Goal: Information Seeking & Learning: Learn about a topic

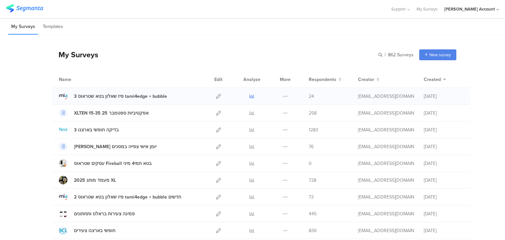
click at [250, 95] on icon at bounding box center [252, 96] width 5 height 5
click at [250, 196] on icon at bounding box center [252, 196] width 5 height 5
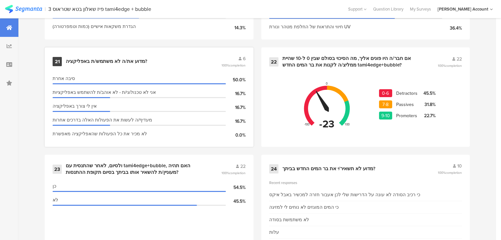
scroll to position [1367, 0]
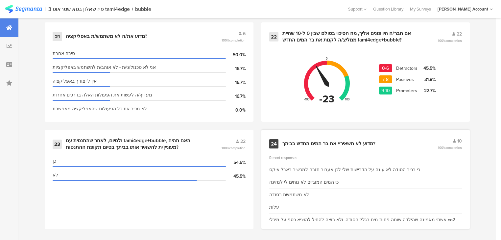
click at [291, 141] on div "מדוע לא תשאיר/י את בר המים החדש בביתך?" at bounding box center [329, 143] width 93 height 7
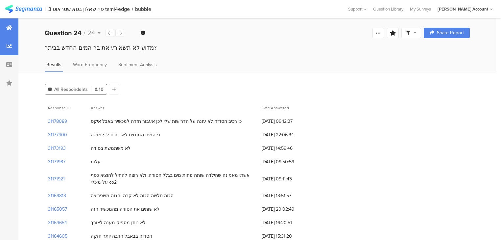
click at [5, 24] on div at bounding box center [9, 27] width 18 height 18
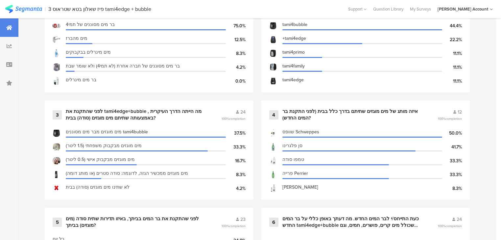
scroll to position [395, 0]
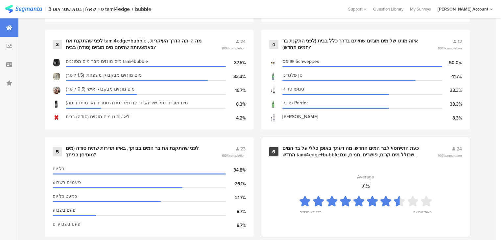
click at [305, 150] on div "כעת התייחס/י לבר המים החדש. מה דעתך באופן כללי על בר המים החדש tami4edge+bubble…" at bounding box center [353, 151] width 140 height 13
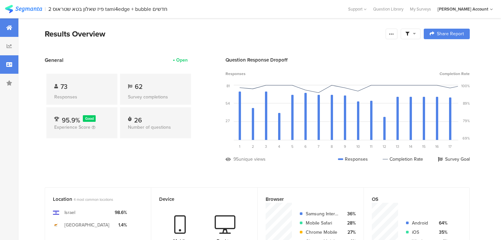
click at [3, 66] on div at bounding box center [9, 64] width 18 height 18
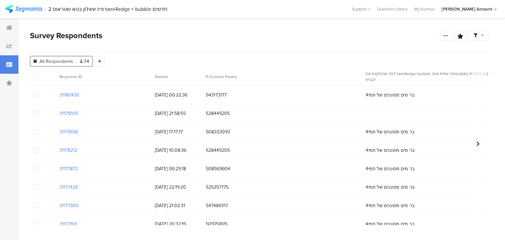
click at [35, 114] on span at bounding box center [35, 113] width 5 height 5
click at [38, 111] on input "checkbox" at bounding box center [38, 111] width 0 height 0
click at [112, 78] on span "Delete" at bounding box center [112, 76] width 13 height 5
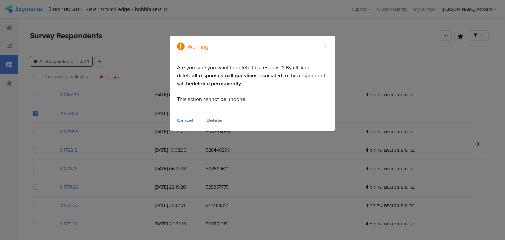
click at [218, 120] on div "Delete" at bounding box center [214, 120] width 15 height 8
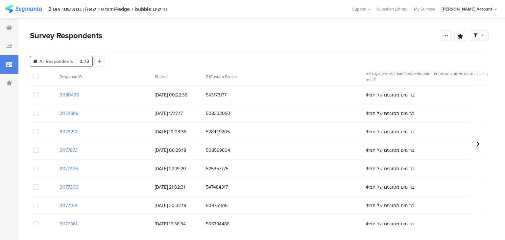
drag, startPoint x: 62, startPoint y: 224, endPoint x: 177, endPoint y: 235, distance: 116.1
click at [5, 31] on div at bounding box center [9, 27] width 18 height 18
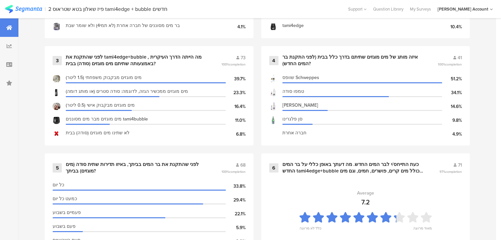
scroll to position [421, 0]
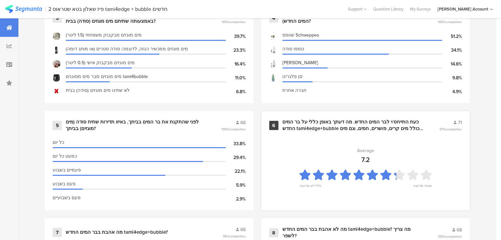
click at [325, 125] on div "כעת התייחס/י לבר המים החדש. מה דעתך באופן כללי על בר המים החדש tami4edge+bubble…" at bounding box center [353, 125] width 141 height 13
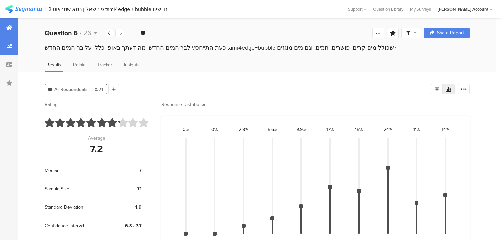
click at [10, 31] on div at bounding box center [9, 27] width 18 height 18
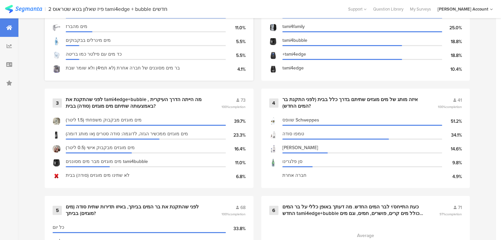
scroll to position [421, 0]
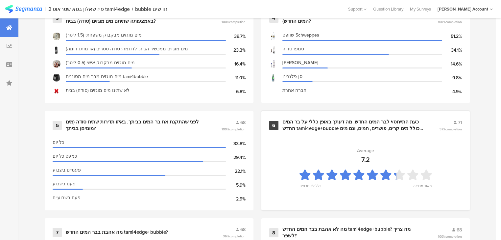
click at [307, 126] on div "כעת התייחס/י לבר המים החדש. מה דעתך באופן כללי על בר המים החדש tami4edge+bubble…" at bounding box center [353, 125] width 141 height 13
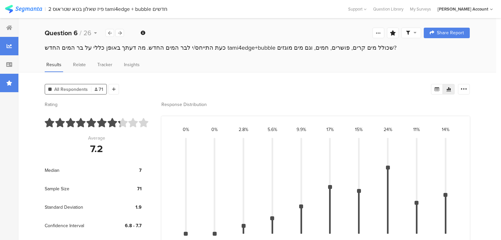
click at [15, 88] on div at bounding box center [9, 83] width 18 height 18
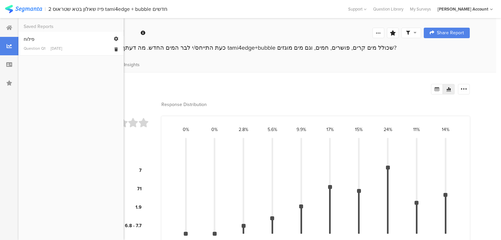
click at [32, 45] on div "Question Q1" at bounding box center [35, 48] width 22 height 6
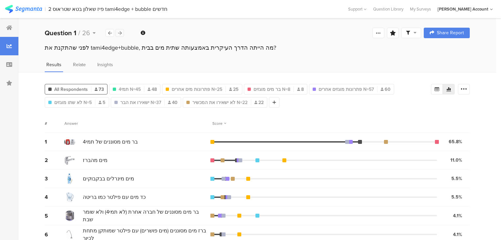
click at [122, 33] on div at bounding box center [119, 33] width 9 height 8
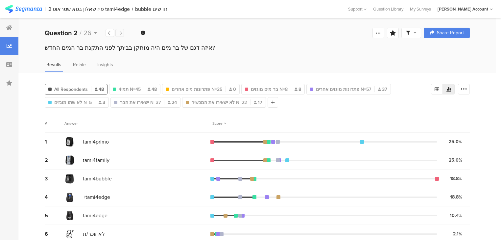
click at [122, 33] on div at bounding box center [119, 33] width 9 height 8
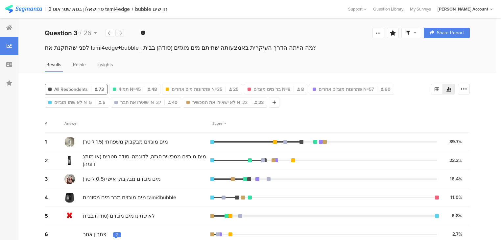
click at [122, 33] on div at bounding box center [119, 33] width 9 height 8
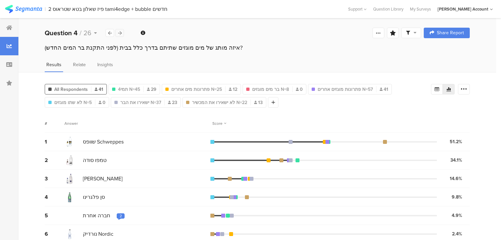
click at [122, 33] on div at bounding box center [119, 33] width 9 height 8
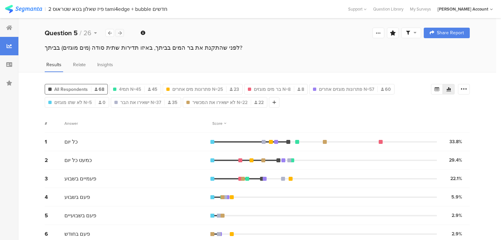
click at [122, 33] on div at bounding box center [119, 33] width 9 height 8
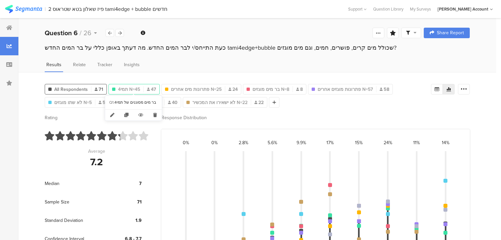
click at [127, 90] on span "תמי4 N=45" at bounding box center [129, 89] width 22 height 7
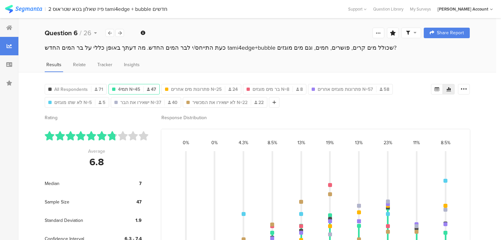
click at [126, 90] on span "תמי4 N=45" at bounding box center [129, 89] width 22 height 7
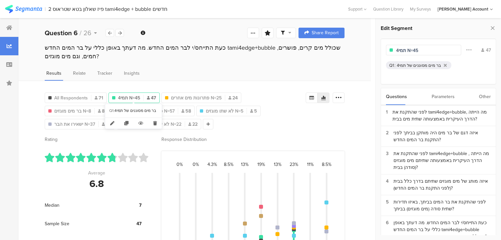
click at [125, 94] on span "תמי4 N=45" at bounding box center [129, 97] width 22 height 7
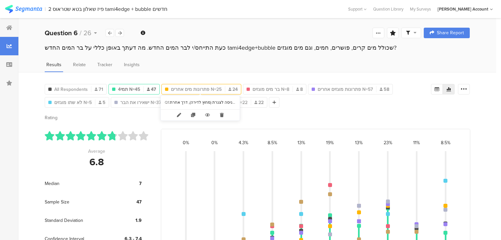
click at [189, 89] on span "פתרונות מים אחרים N=25" at bounding box center [196, 89] width 51 height 7
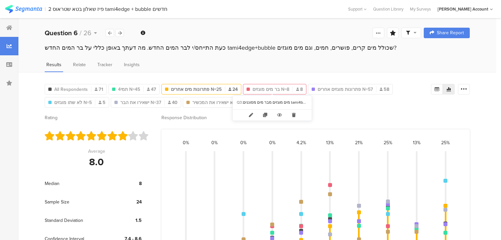
click at [262, 88] on span "בר מים מוגזים N=8" at bounding box center [271, 89] width 37 height 7
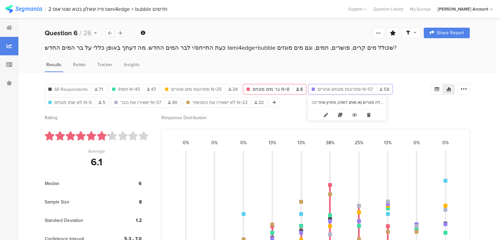
click at [334, 89] on span "פתרונות מוגזים אחרים N=57" at bounding box center [345, 89] width 55 height 7
type input "פתרונות מוגזים אחרים N=57"
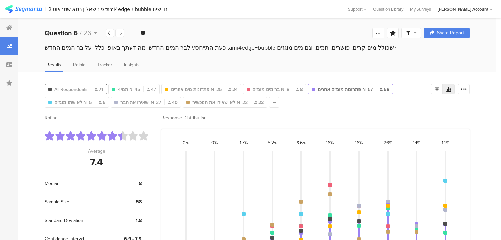
click at [75, 87] on span "All Respondents" at bounding box center [71, 89] width 34 height 7
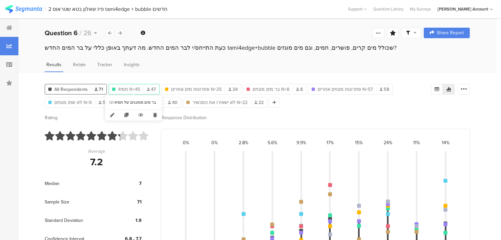
click at [121, 87] on span "תמי4 N=45" at bounding box center [129, 89] width 22 height 7
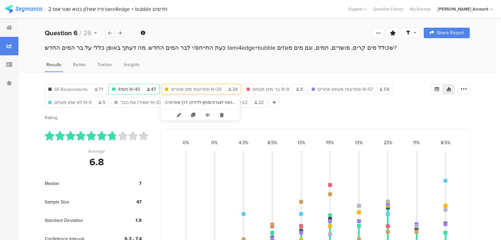
click at [205, 88] on span "פתרונות מים אחרים N=25" at bounding box center [196, 89] width 51 height 7
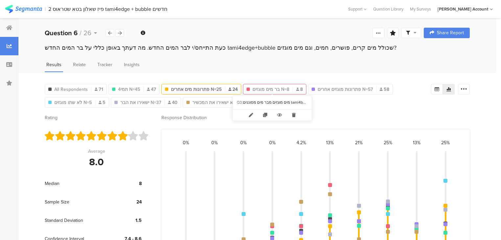
click at [265, 86] on span "בר מים מוגזים N=8" at bounding box center [271, 89] width 37 height 7
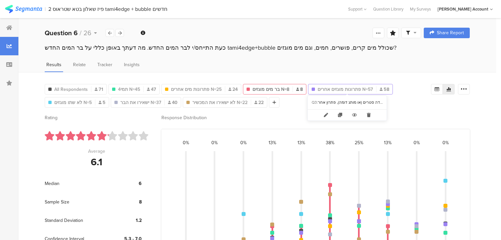
click at [321, 88] on span "פתרונות מוגזים אחרים N=57" at bounding box center [345, 89] width 55 height 7
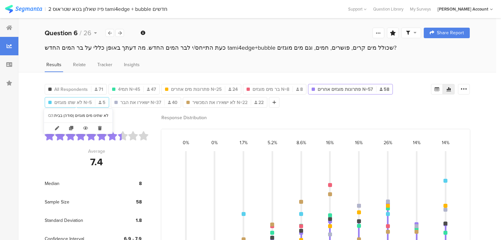
click at [81, 101] on span "לא שתו מוגזים N=5" at bounding box center [73, 102] width 38 height 7
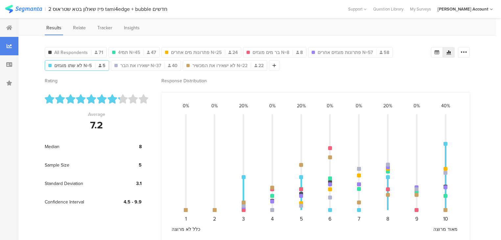
scroll to position [25, 0]
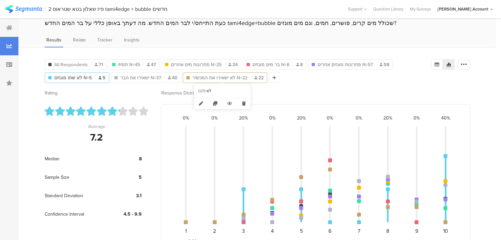
click at [207, 77] on span "לא ישאירו את המכשיר N=22" at bounding box center [219, 77] width 55 height 7
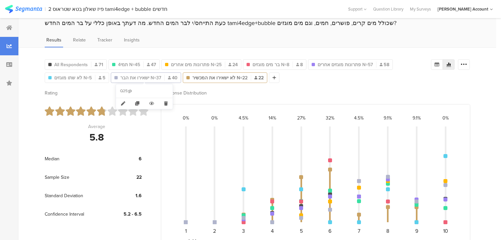
click at [154, 77] on span "ישאירו את הבר N=37" at bounding box center [140, 77] width 41 height 7
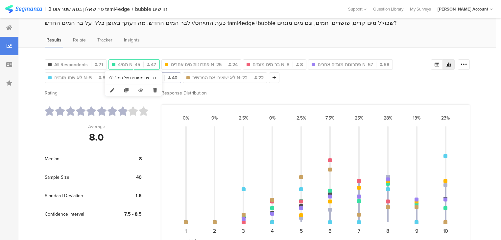
click at [134, 62] on span "תמי4 N=45" at bounding box center [129, 64] width 22 height 7
type input "תמי4 N=45"
